Goal: Check status

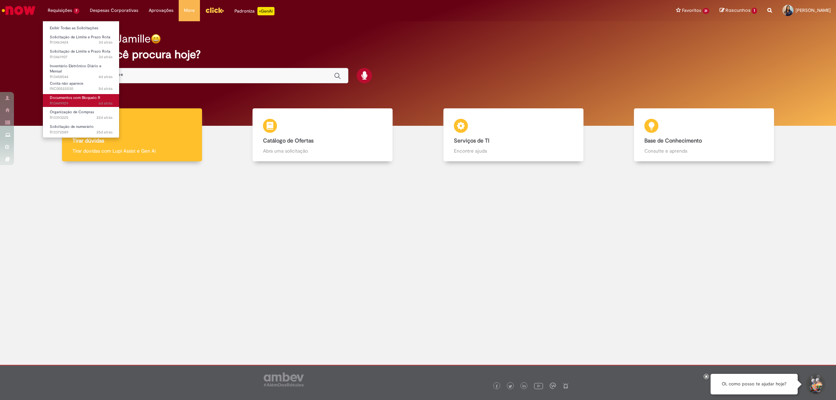
click at [63, 101] on span "6d atrás 6 dias atrás R13449929" at bounding box center [81, 104] width 63 height 6
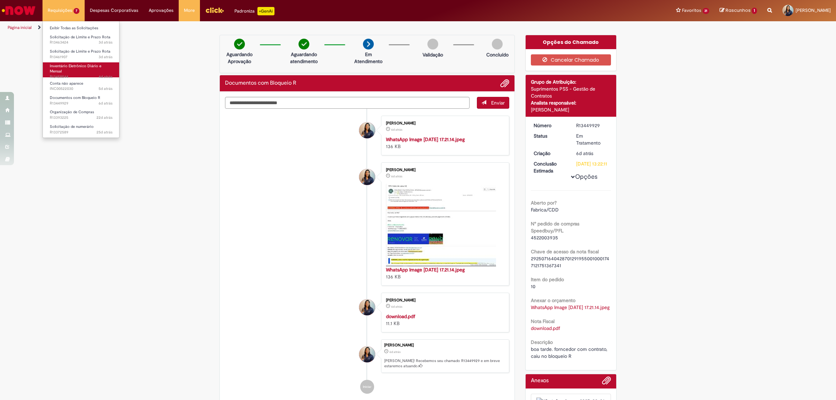
click at [75, 70] on link "Inventário Eletrônico Diário e Mensal 4d atrás 4 dias atrás R13458544" at bounding box center [81, 69] width 77 height 15
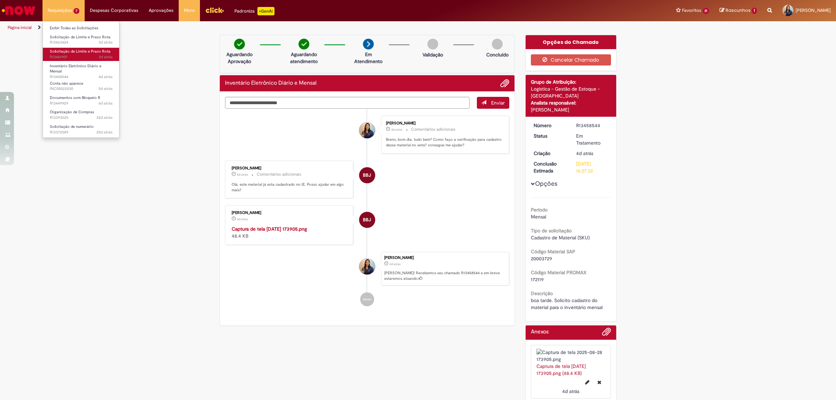
click at [69, 55] on span "3d atrás 3 dias atrás R13461907" at bounding box center [81, 57] width 63 height 6
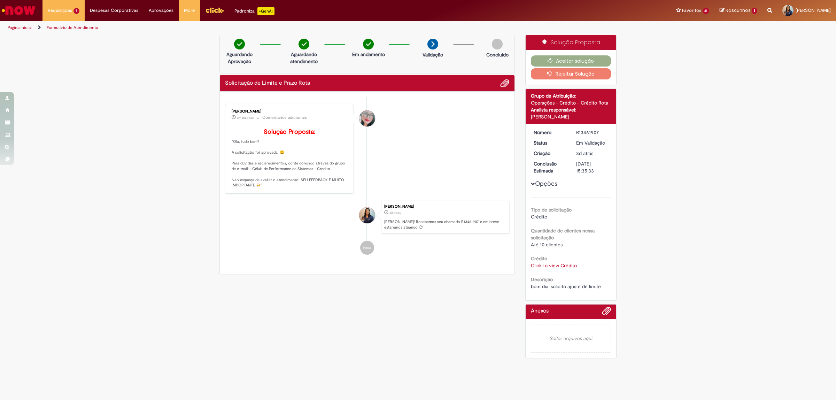
click at [544, 264] on link "Click to view Crédito" at bounding box center [554, 265] width 46 height 6
click at [618, 213] on span "×" at bounding box center [620, 213] width 4 height 9
click at [580, 62] on button "Aceitar solução" at bounding box center [571, 60] width 81 height 11
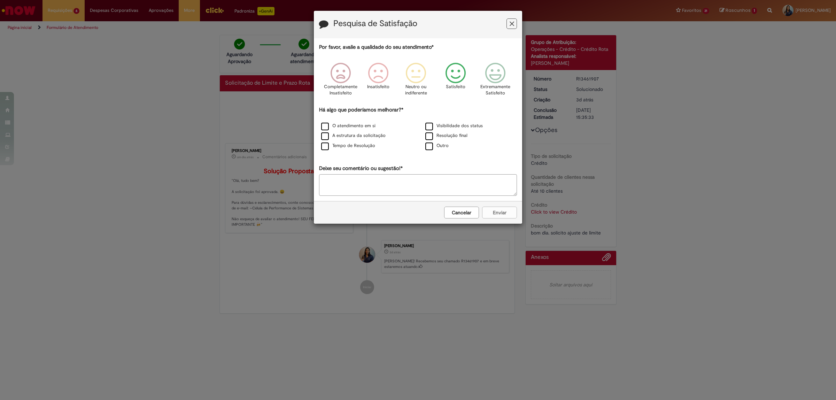
click at [458, 70] on icon "Feedback" at bounding box center [456, 73] width 26 height 21
click at [326, 147] on label "Tempo de Resolução" at bounding box center [348, 146] width 54 height 7
click at [498, 215] on button "Enviar" at bounding box center [499, 213] width 35 height 12
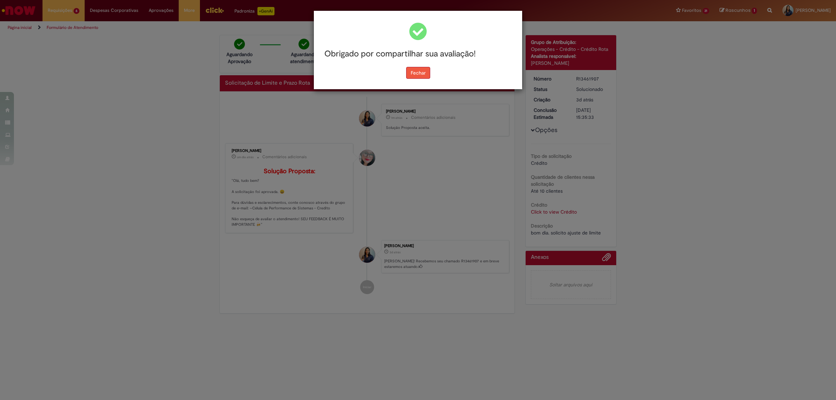
click at [422, 71] on button "Fechar" at bounding box center [418, 73] width 24 height 12
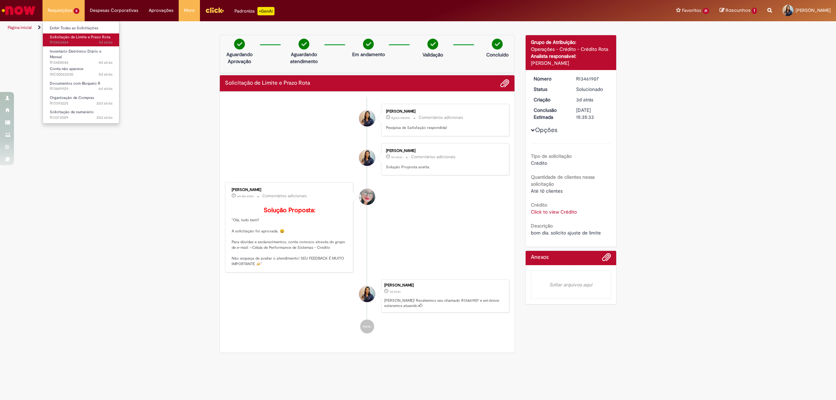
click at [81, 39] on span "Solicitação de Limite e Prazo Rota" at bounding box center [80, 37] width 61 height 5
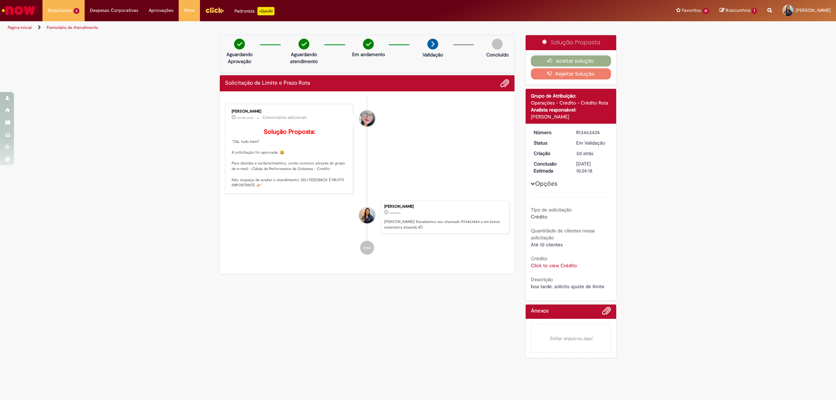
click at [572, 262] on link "Click to view Crédito" at bounding box center [554, 265] width 46 height 6
click at [618, 215] on span "×" at bounding box center [620, 213] width 4 height 9
click at [567, 58] on button "Aceitar solução" at bounding box center [571, 60] width 81 height 11
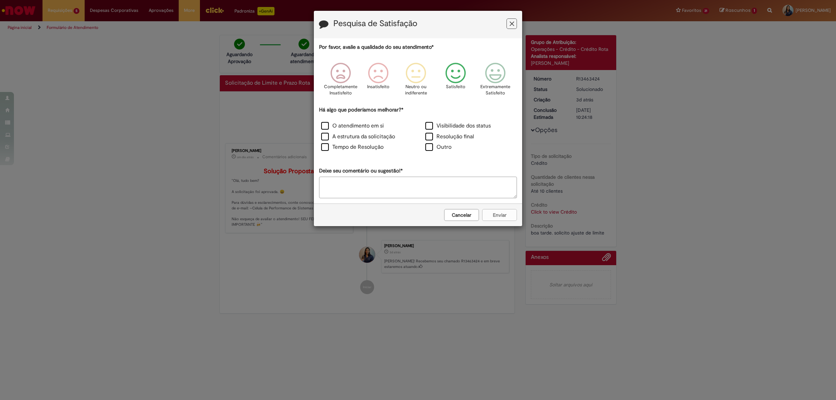
click at [457, 72] on icon "Feedback" at bounding box center [456, 73] width 26 height 21
click at [379, 148] on label "Tempo de Resolução" at bounding box center [352, 147] width 62 height 8
click at [494, 217] on button "Enviar" at bounding box center [499, 215] width 35 height 12
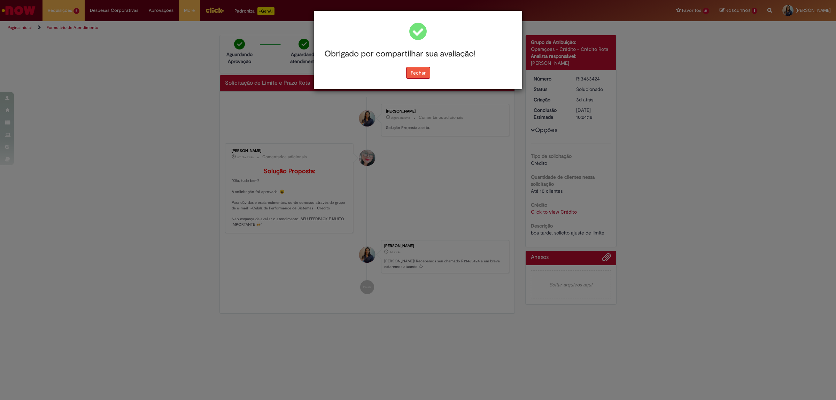
click at [416, 70] on button "Fechar" at bounding box center [418, 73] width 24 height 12
